Goal: Task Accomplishment & Management: Complete application form

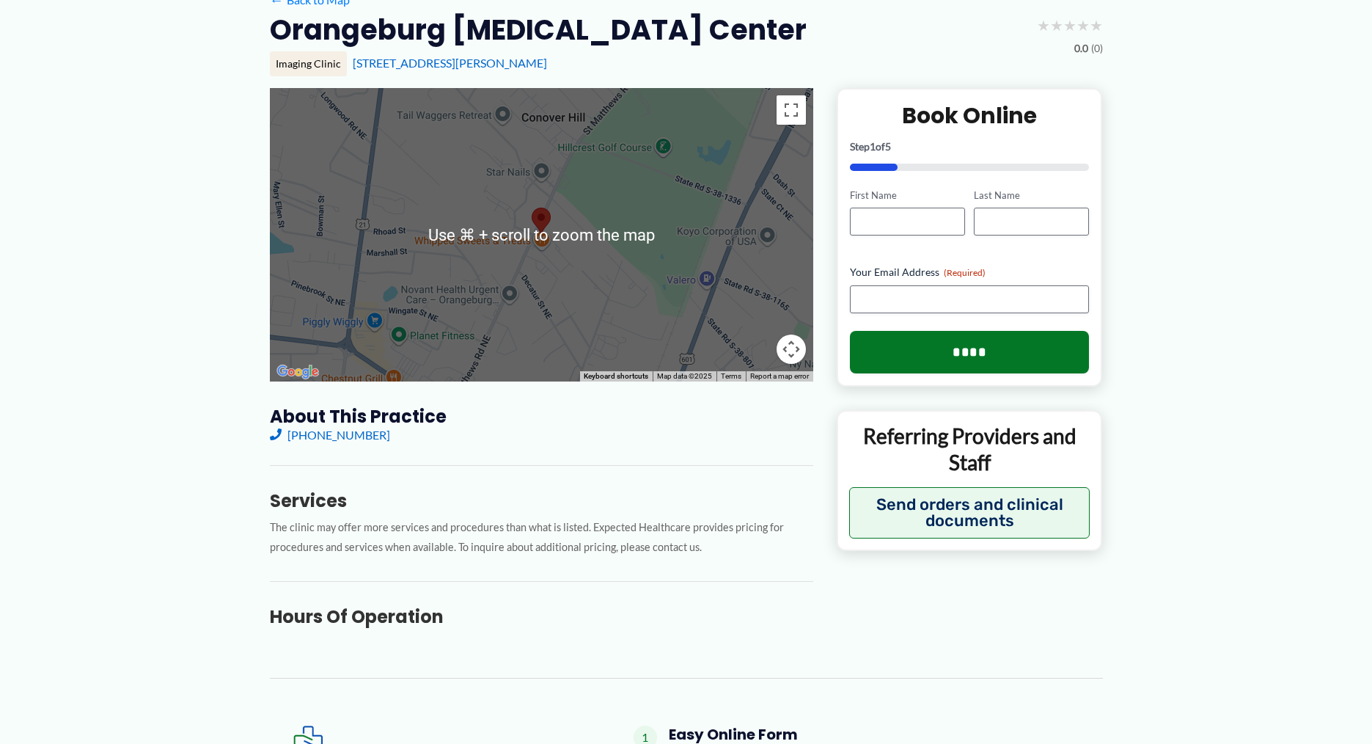
scroll to position [1, 0]
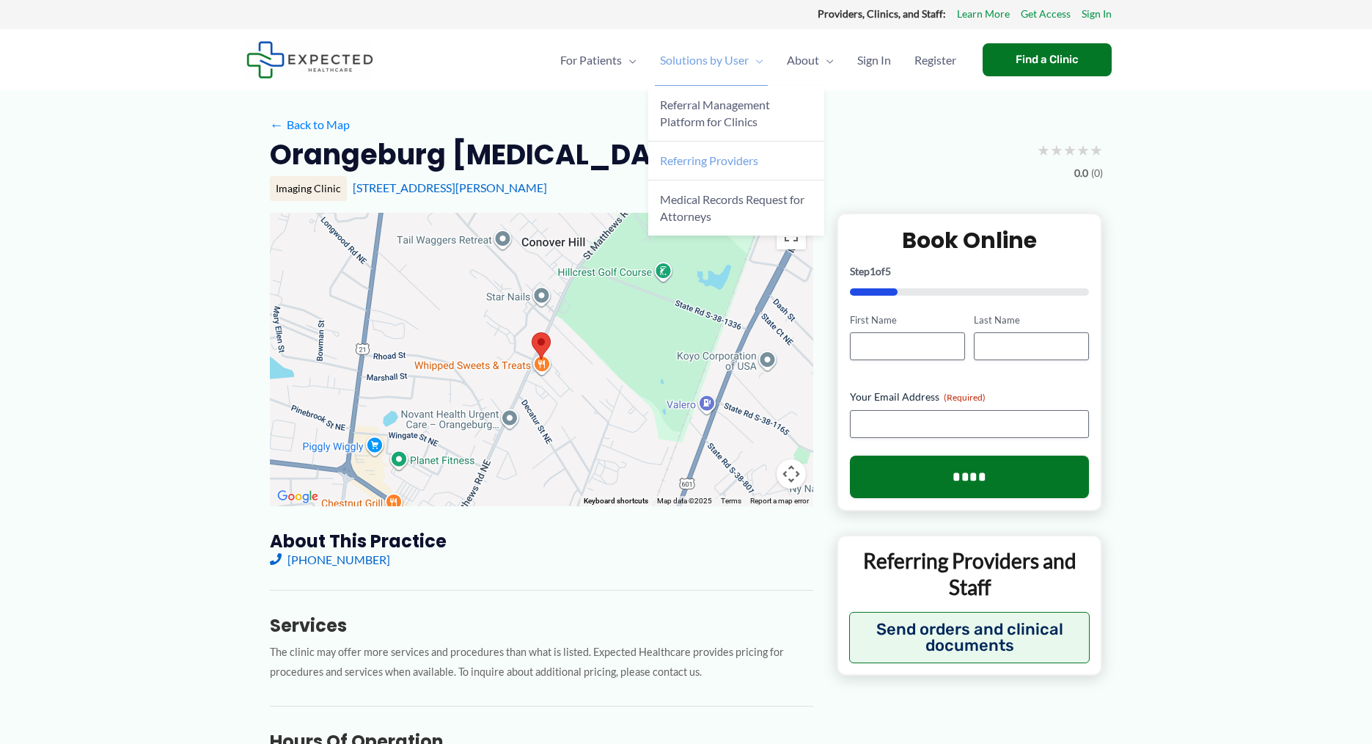
click at [738, 160] on span "Referring Providers" at bounding box center [709, 160] width 98 height 14
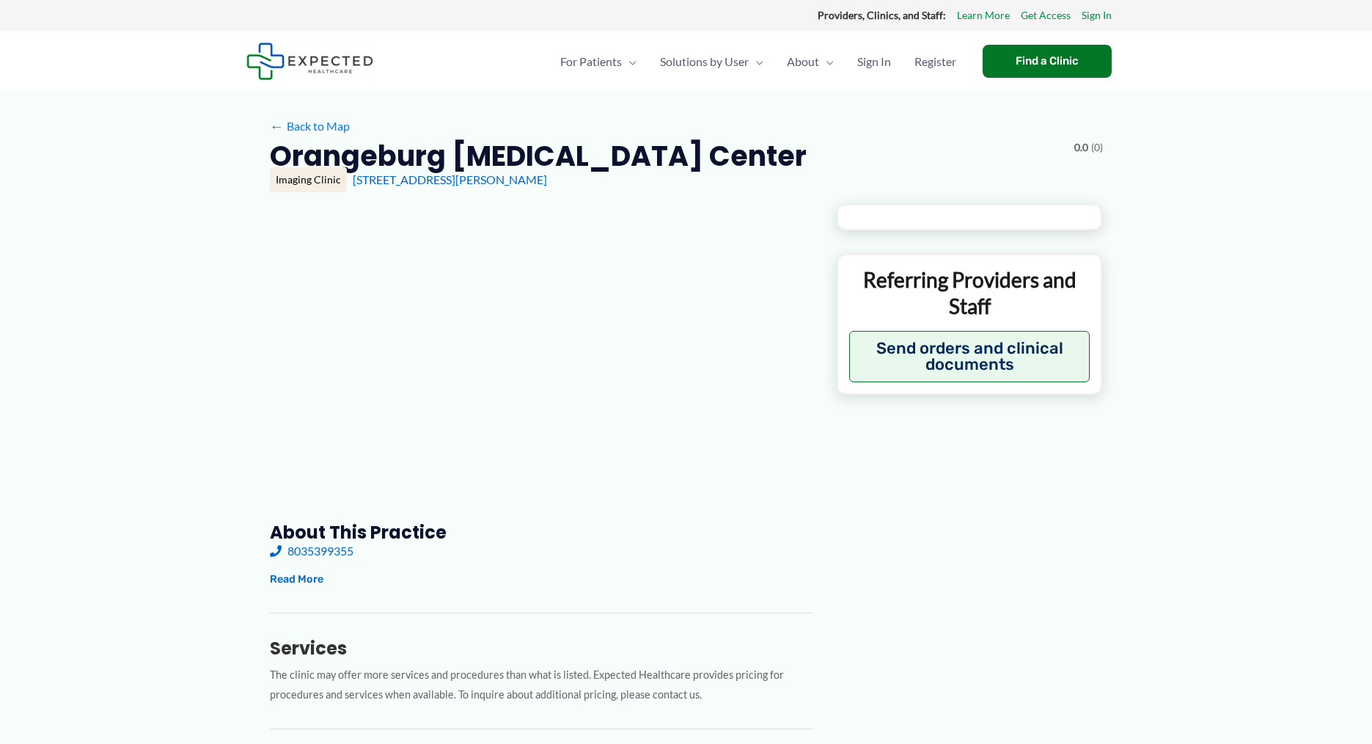
type input "**********"
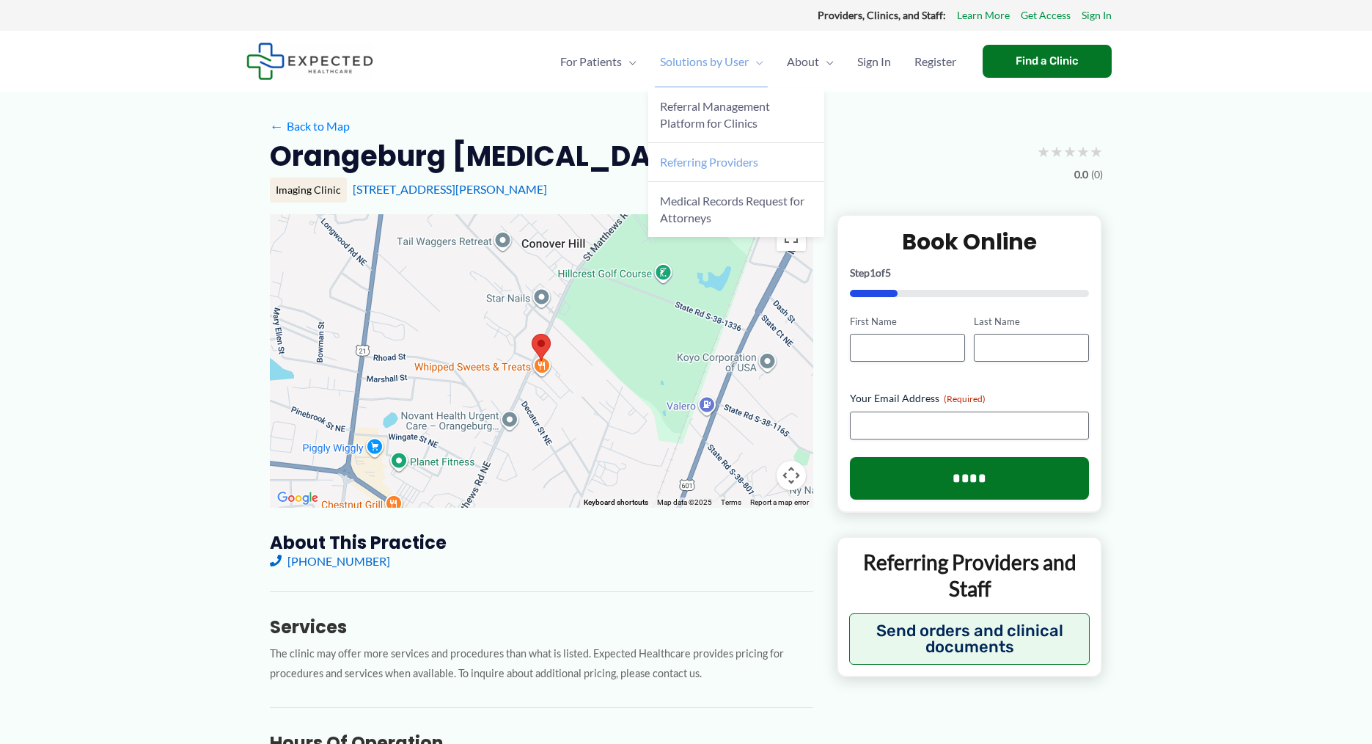
click at [729, 164] on span "Referring Providers" at bounding box center [709, 162] width 98 height 14
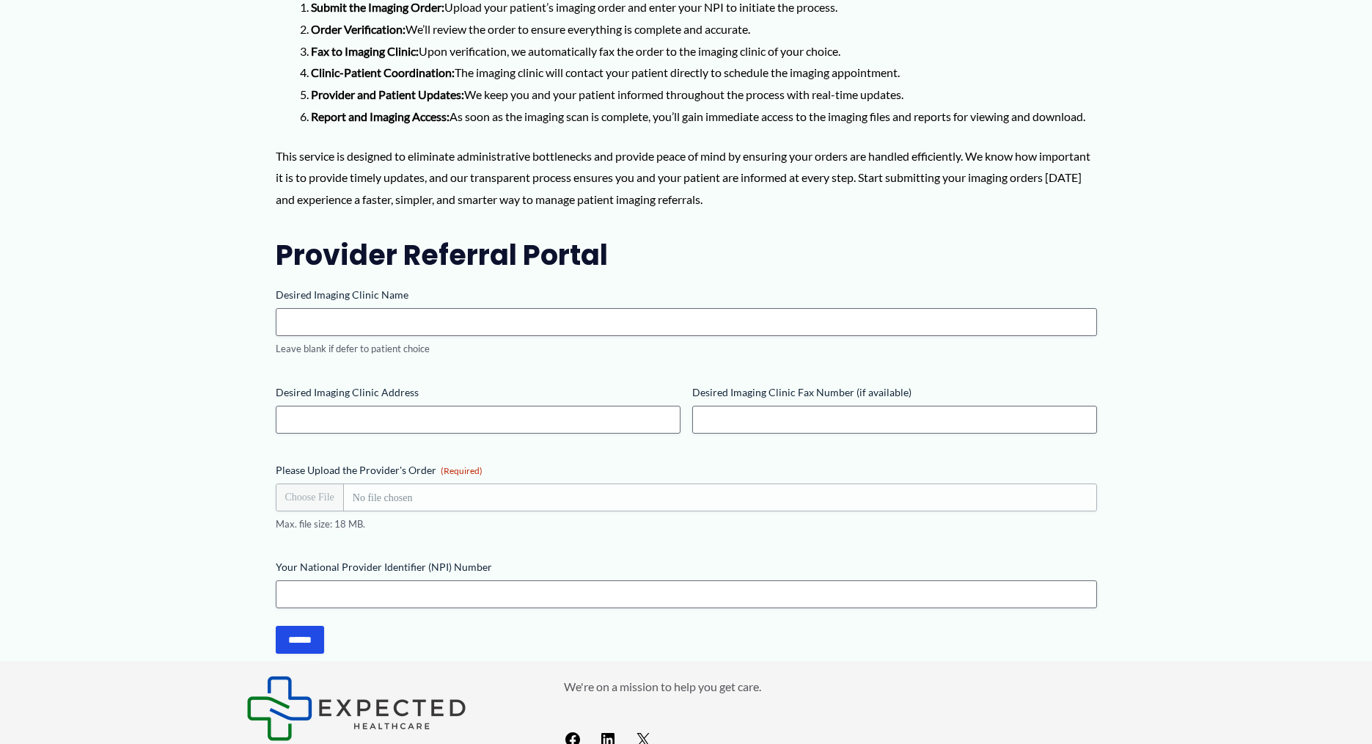
scroll to position [232, 0]
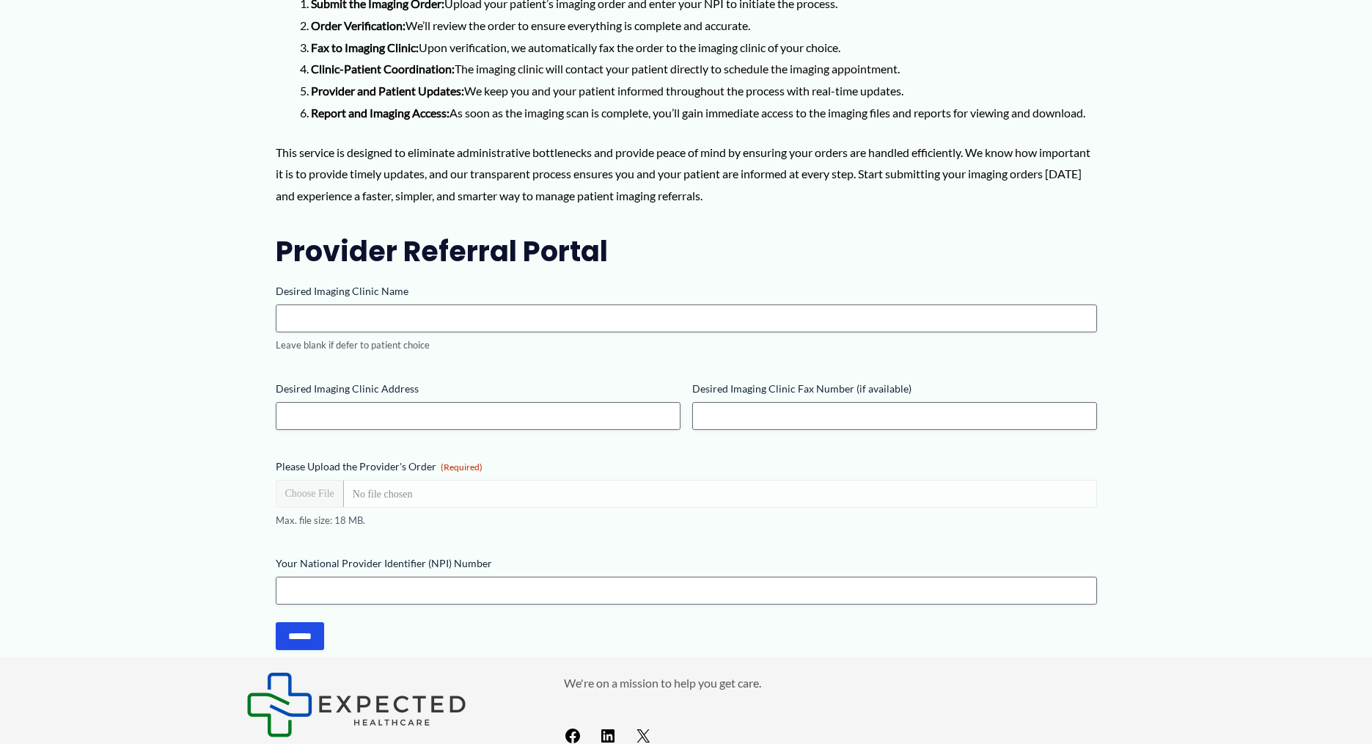
click at [329, 507] on input "Please Upload the Provider's Order (Required)" at bounding box center [686, 494] width 821 height 28
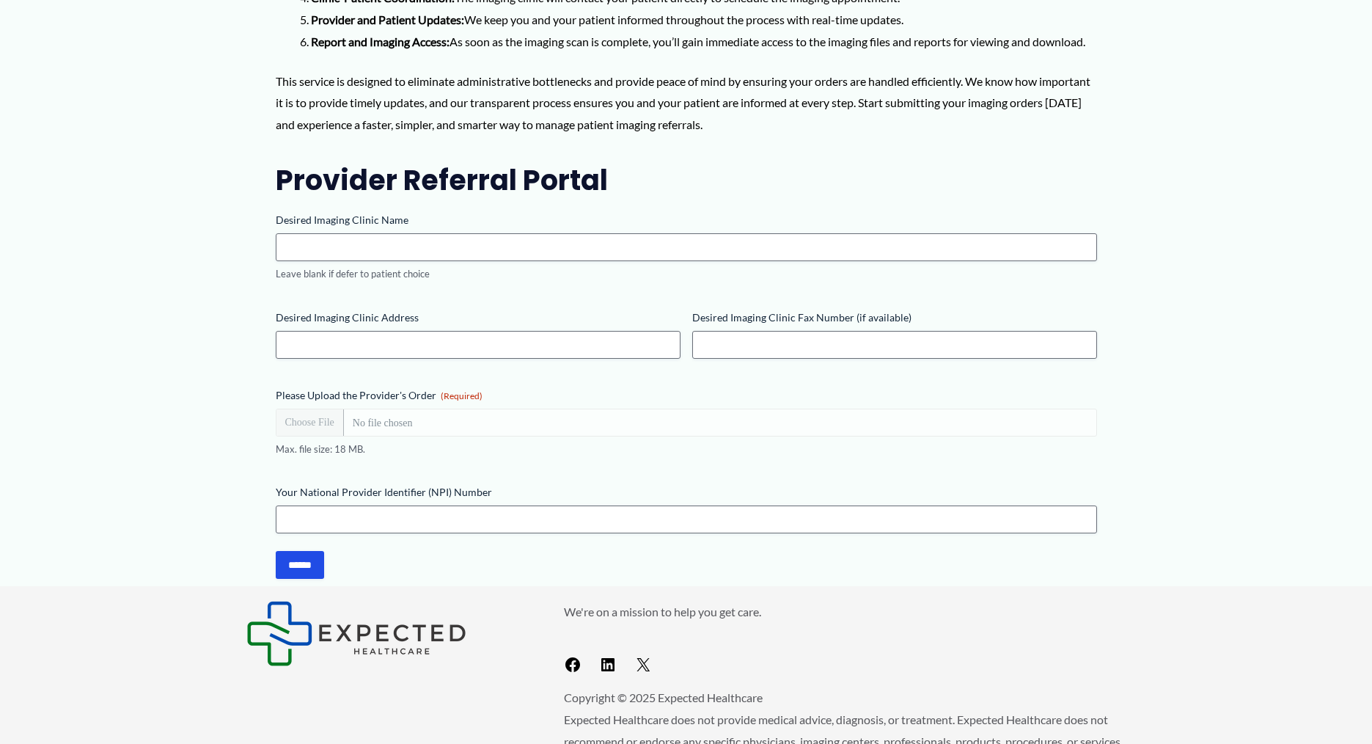
scroll to position [314, 0]
